Goal: Transaction & Acquisition: Purchase product/service

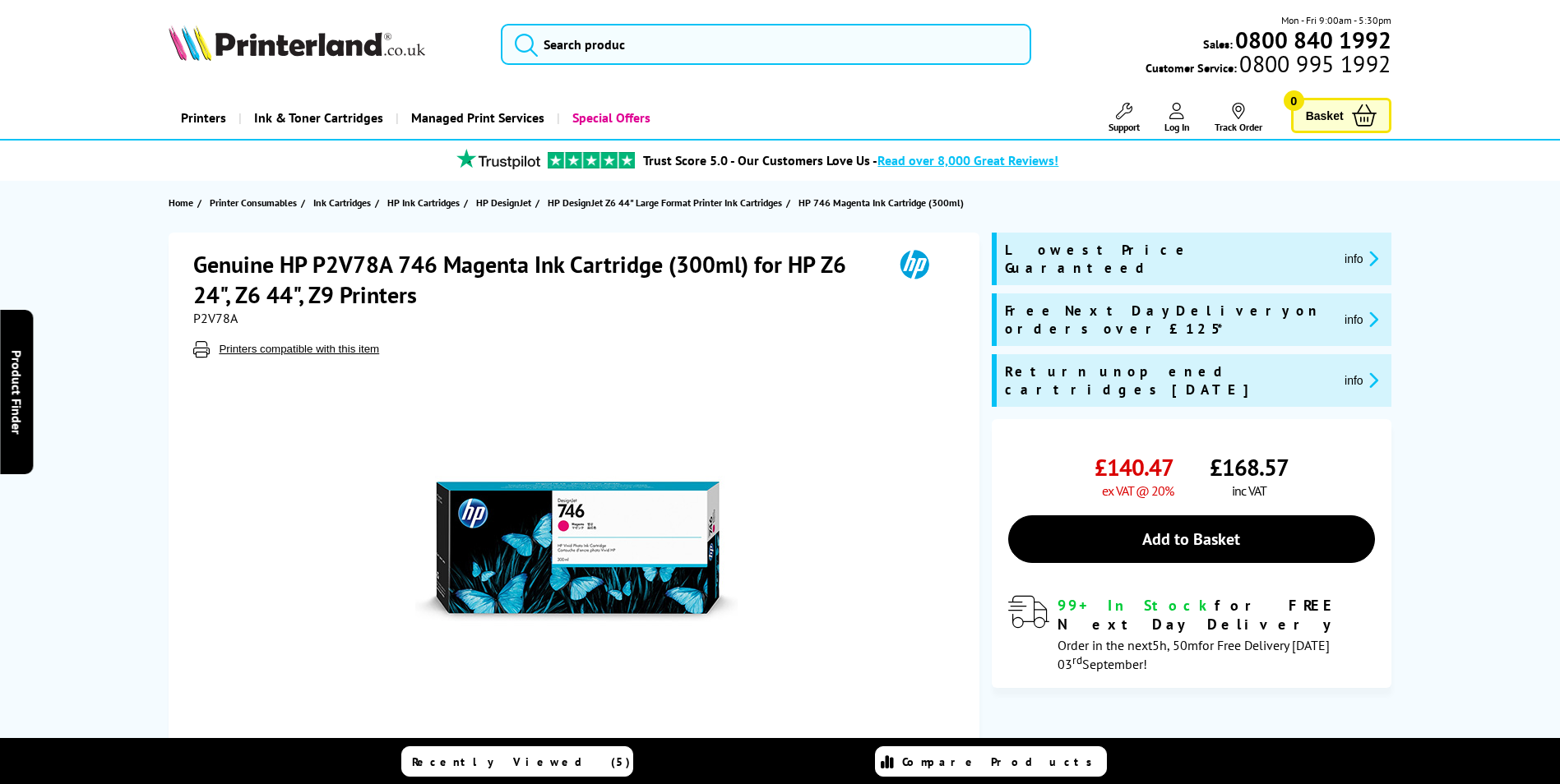
click at [220, 316] on span "P2V78A" at bounding box center [215, 319] width 45 height 17
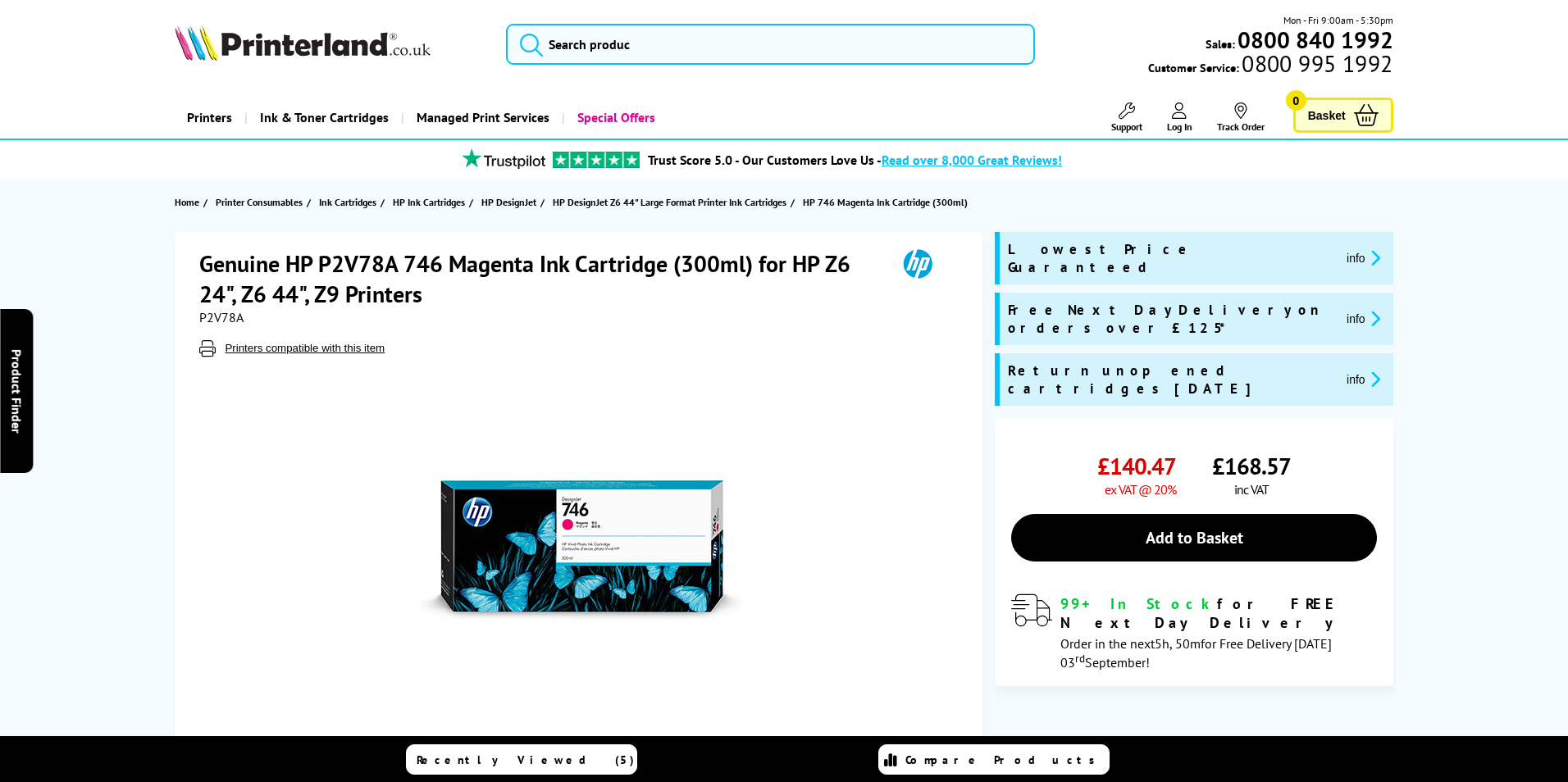
click at [0, 0] on div "Great service. Unbeatable prices. We've got you covered. At [GEOGRAPHIC_DATA], …" at bounding box center [0, 0] width 0 height 0
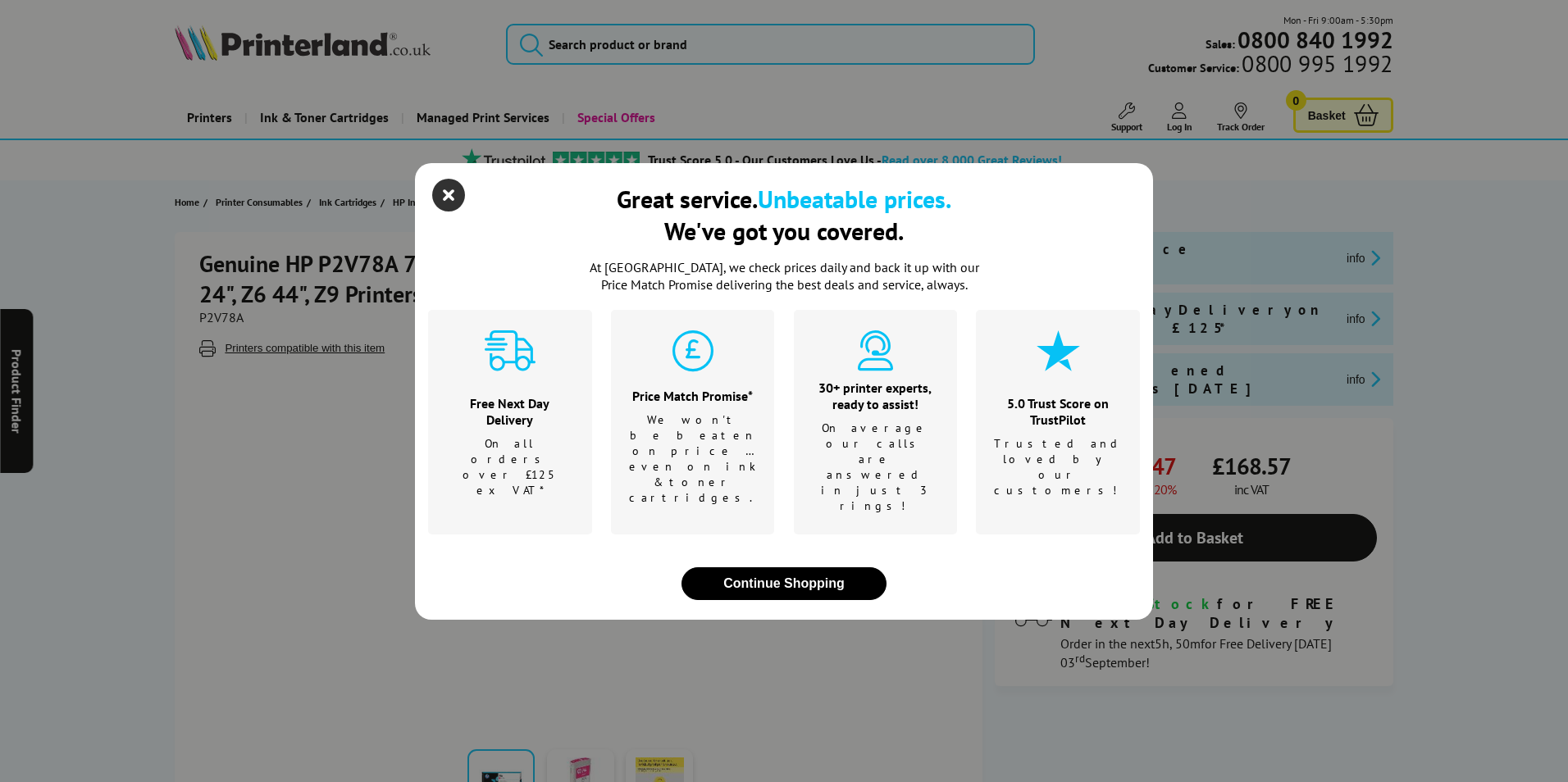
click at [440, 208] on div "Great service. Unbeatable prices. We've got you covered. At [GEOGRAPHIC_DATA], …" at bounding box center [784, 391] width 738 height 457
click at [454, 212] on icon "close modal" at bounding box center [449, 195] width 33 height 33
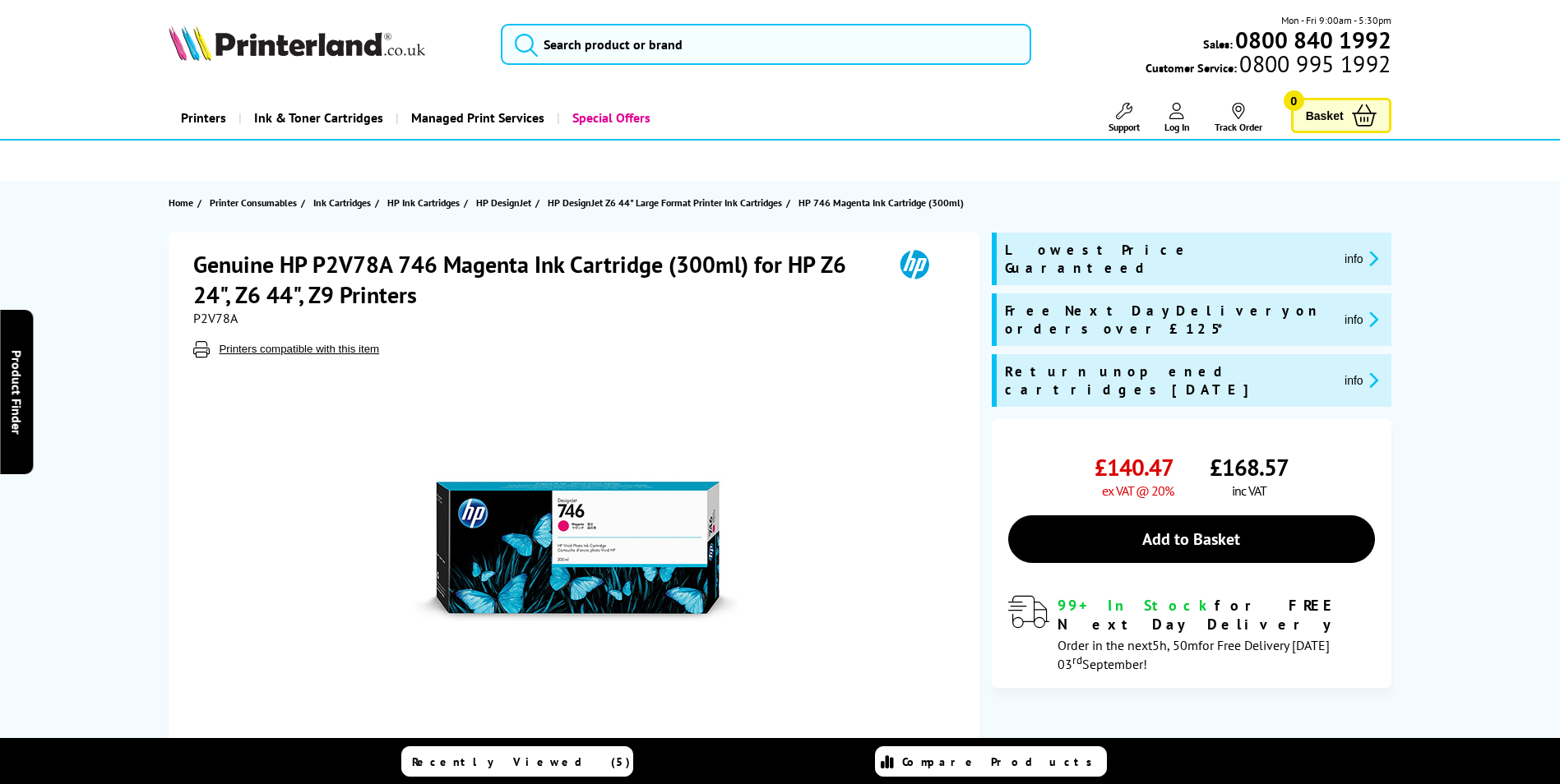
click at [211, 317] on span "P2V78A" at bounding box center [215, 319] width 45 height 17
copy span "P2V78A"
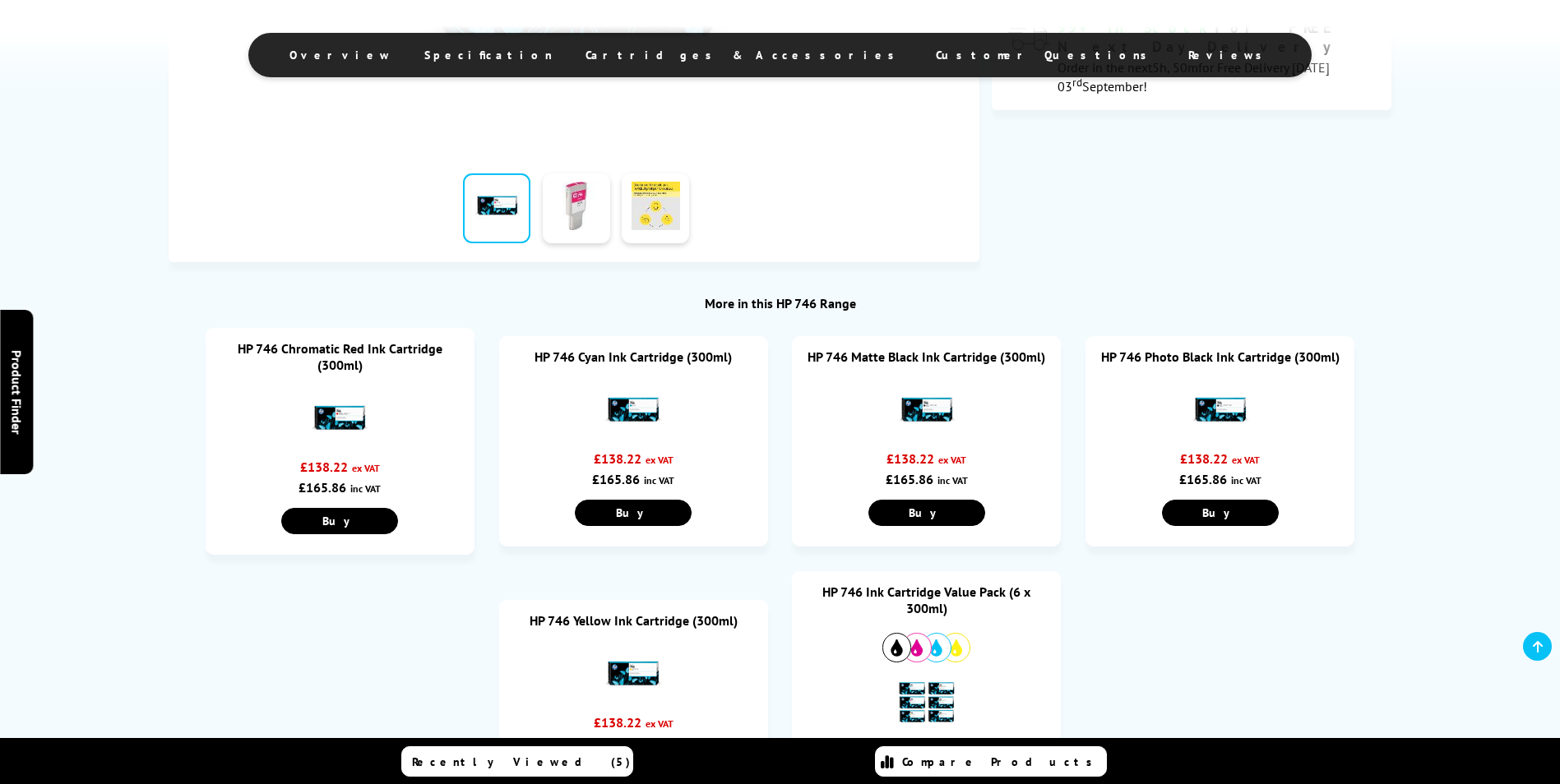
scroll to position [575, 0]
